Goal: Entertainment & Leisure: Consume media (video, audio)

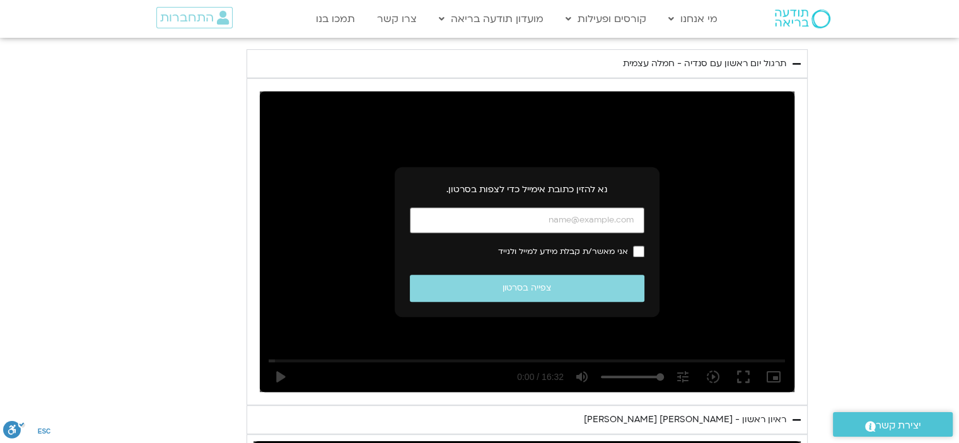
scroll to position [694, 0]
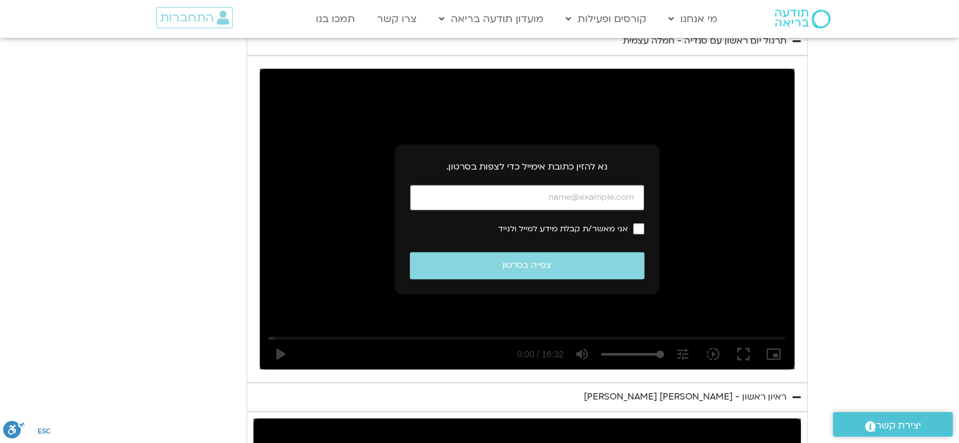
click at [597, 185] on input "כתובת אימייל" at bounding box center [527, 198] width 235 height 26
type input "[EMAIL_ADDRESS][DOMAIN_NAME]"
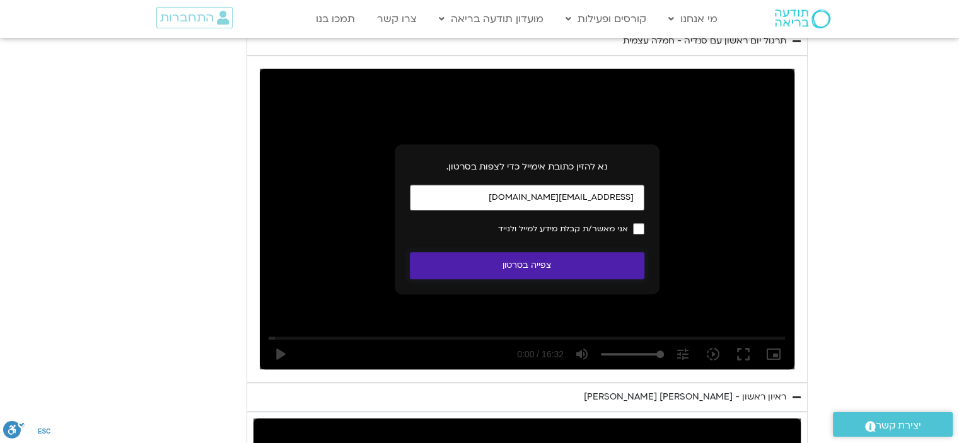
click at [534, 252] on button "צפייה בסרטון" at bounding box center [527, 265] width 235 height 27
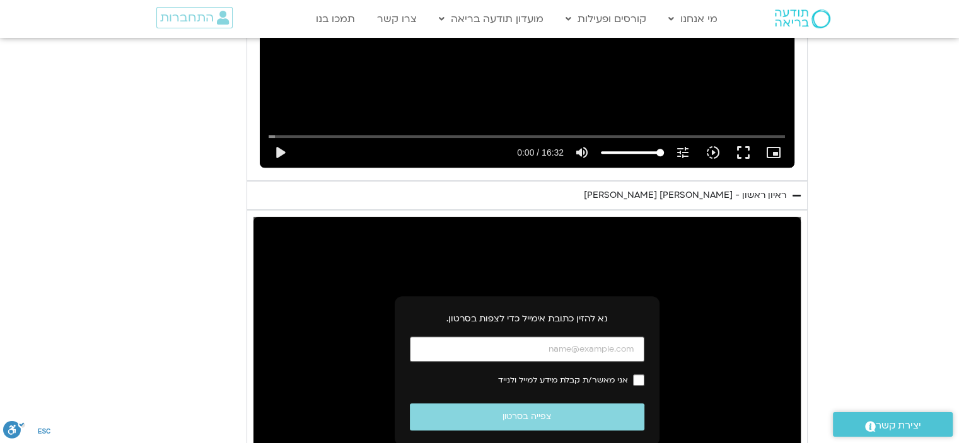
scroll to position [1009, 0]
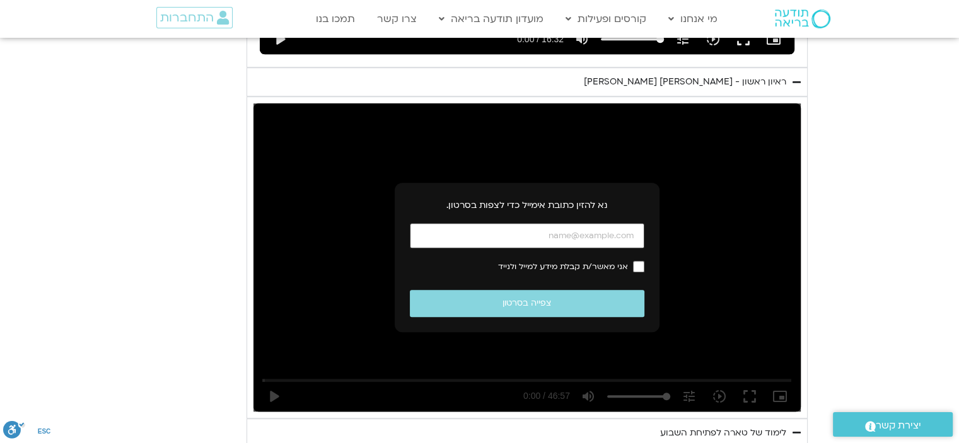
click at [555, 223] on input "כתובת אימייל" at bounding box center [527, 236] width 235 height 26
paste input "[EMAIL_ADDRESS][DOMAIN_NAME]"
type input "[EMAIL_ADDRESS][DOMAIN_NAME]"
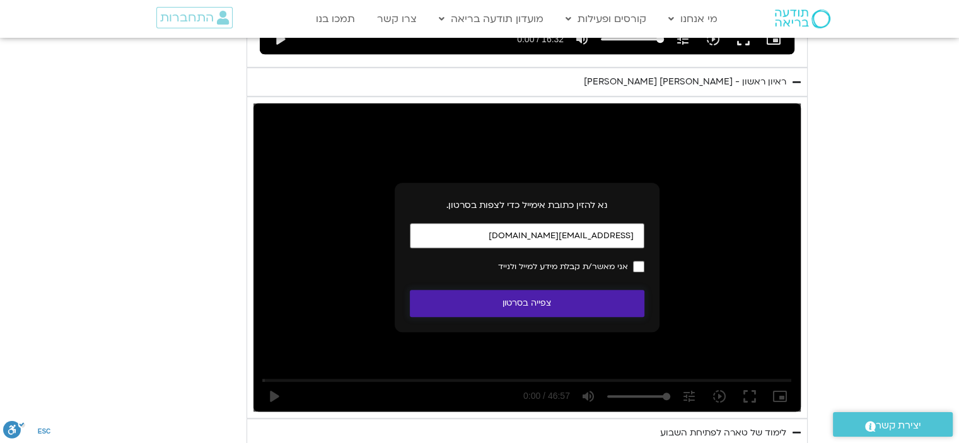
click at [535, 290] on button "צפייה בסרטון" at bounding box center [527, 303] width 235 height 27
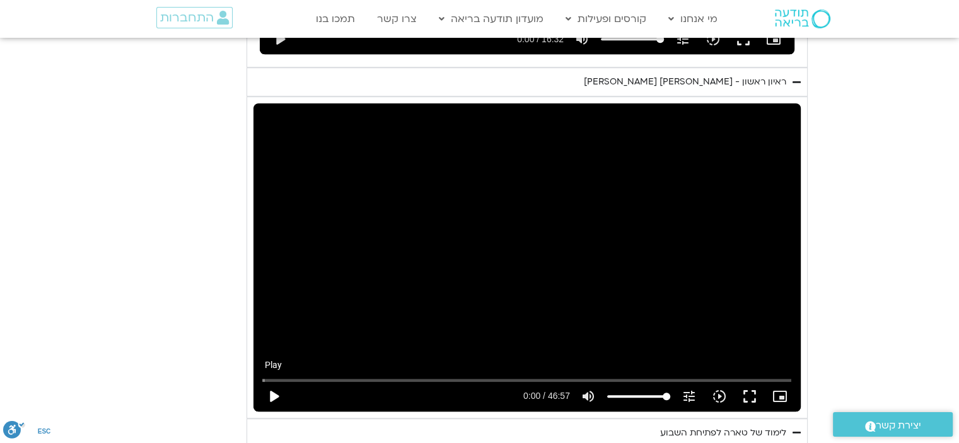
click at [289, 382] on button "play_arrow" at bounding box center [274, 397] width 30 height 30
click at [396, 185] on div "Skip Ad 26:15 pause 0:06 / 46:57 volume_up Mute tune Resolution Auto 720p slow_…" at bounding box center [527, 257] width 547 height 308
type input "6.800568"
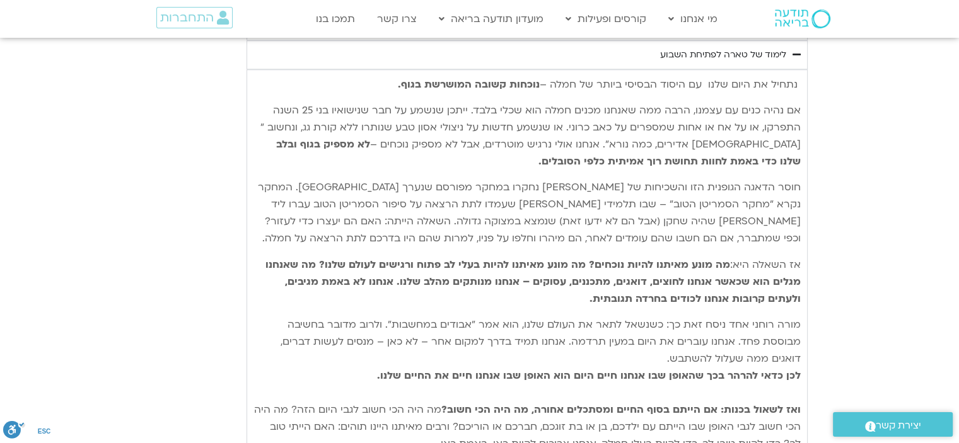
scroll to position [757, 0]
